Goal: Information Seeking & Learning: Learn about a topic

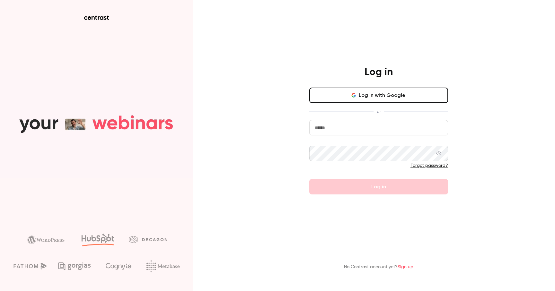
click at [369, 98] on button "Log in with Google" at bounding box center [378, 95] width 139 height 15
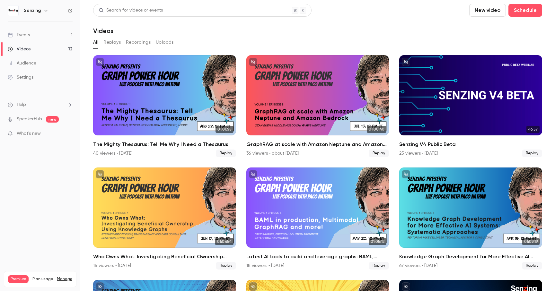
click at [25, 49] on div "Videos" at bounding box center [19, 49] width 23 height 6
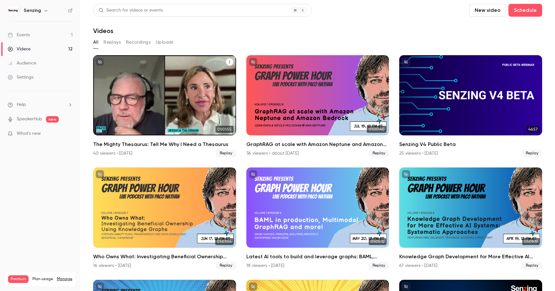
click at [108, 151] on div "40 viewers • [DATE]" at bounding box center [112, 153] width 39 height 6
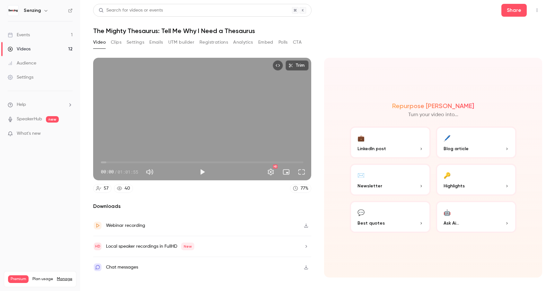
click at [243, 43] on button "Analytics" at bounding box center [243, 42] width 20 height 10
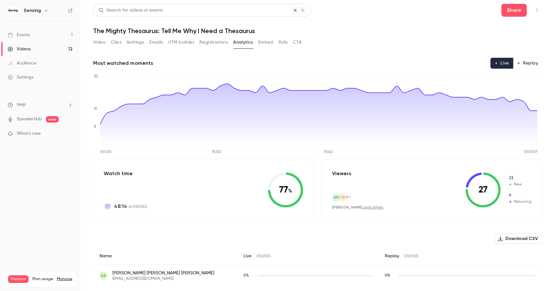
click at [522, 67] on button "Replay" at bounding box center [527, 63] width 29 height 11
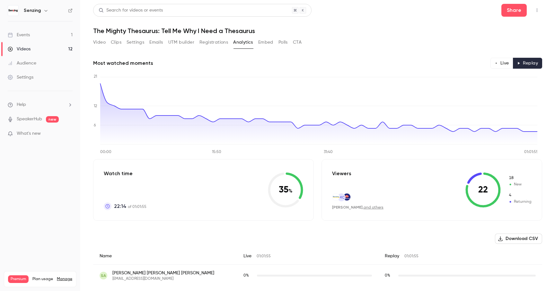
click at [494, 63] on icon "button" at bounding box center [495, 63] width 3 height 3
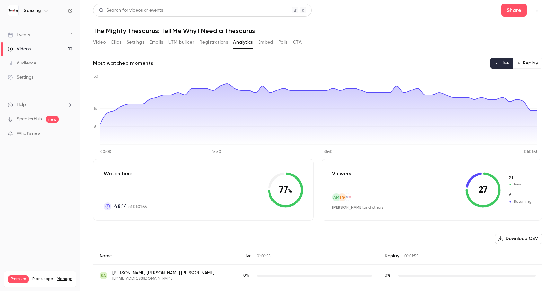
click at [516, 63] on button "Replay" at bounding box center [527, 63] width 29 height 11
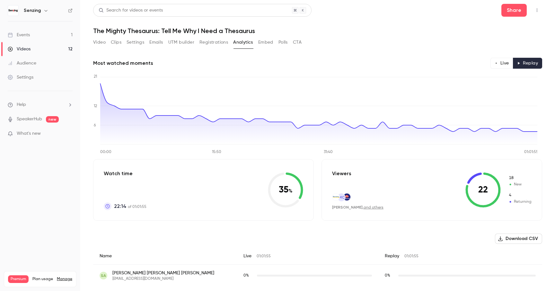
click at [212, 39] on button "Registrations" at bounding box center [213, 42] width 29 height 10
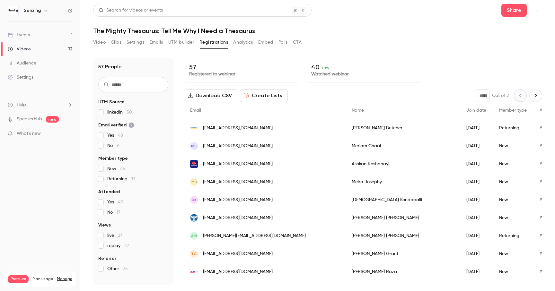
click at [280, 39] on button "Polls" at bounding box center [282, 42] width 9 height 10
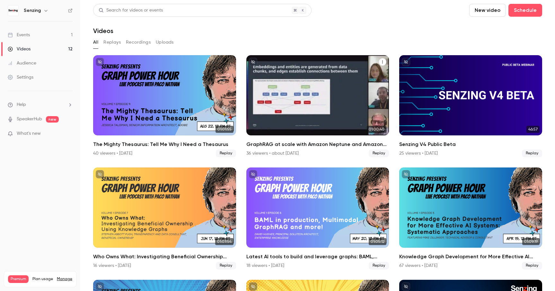
click at [282, 151] on div "36 viewers • about [DATE]" at bounding box center [272, 153] width 52 height 6
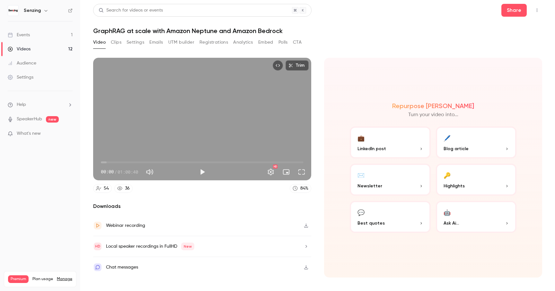
click at [212, 44] on button "Registrations" at bounding box center [213, 42] width 29 height 10
